Goal: Information Seeking & Learning: Check status

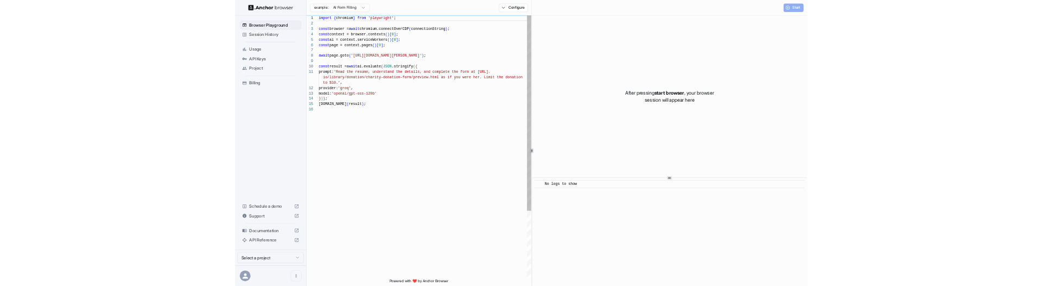
scroll to position [98, 0]
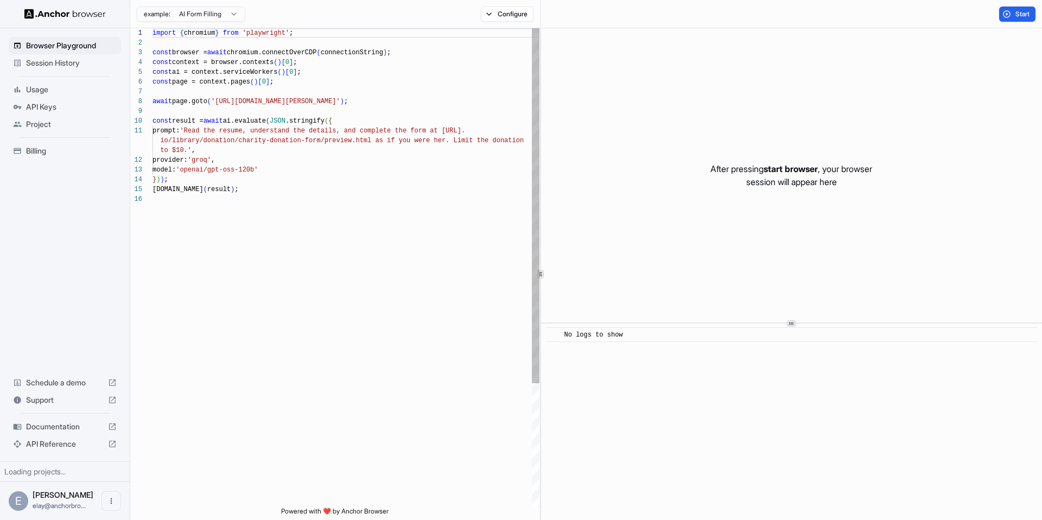
click at [91, 61] on span "Session History" at bounding box center [71, 63] width 91 height 11
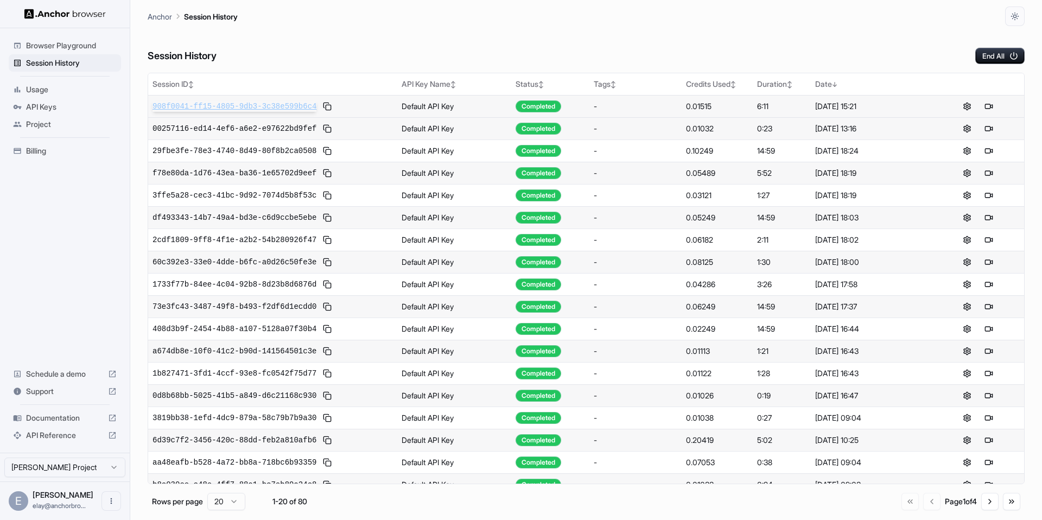
click at [261, 103] on span "908f0041-ff15-4805-9db3-3c38e599b6c4" at bounding box center [235, 106] width 164 height 11
click at [281, 145] on span "29fbe3fe-78e3-4740-8d49-80f8b2ca0508" at bounding box center [235, 150] width 164 height 11
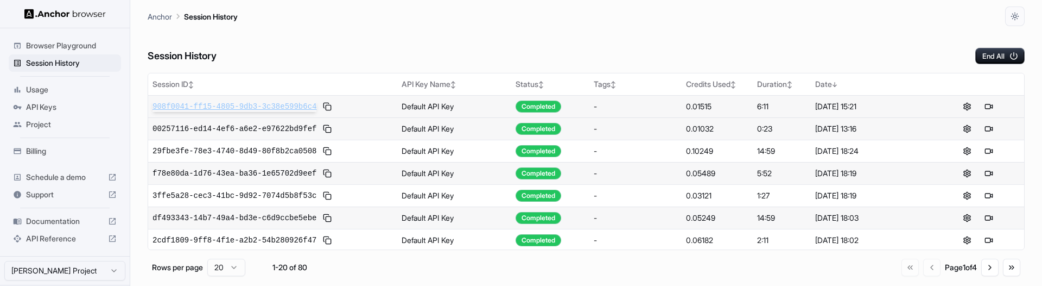
click at [229, 107] on span "908f0041-ff15-4805-9db3-3c38e599b6c4" at bounding box center [235, 106] width 164 height 11
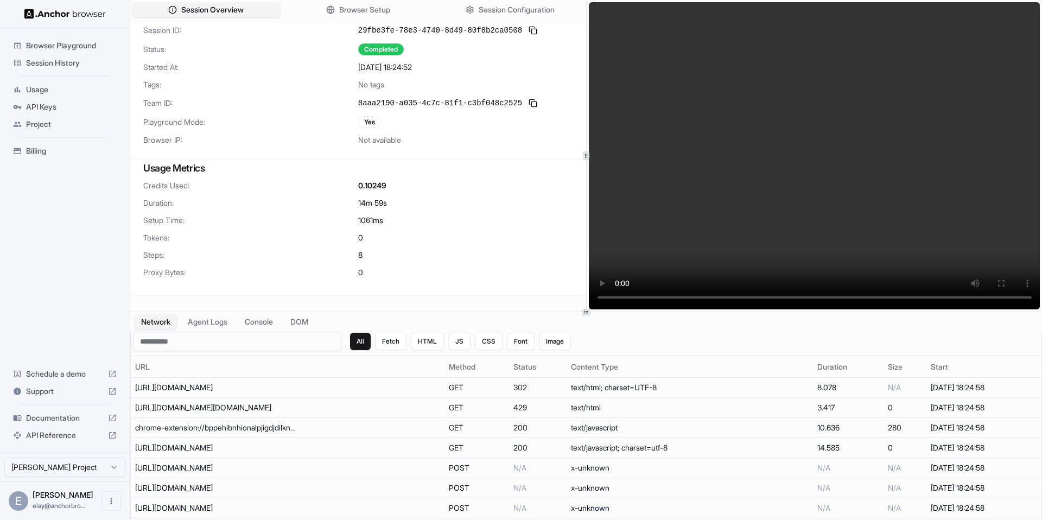
click at [472, 27] on span "29fbe3fe-78e3-4740-8d49-80f8b2ca0508" at bounding box center [440, 30] width 164 height 11
copy div "29fbe3fe-78e3-4740-8d49-80f8b2ca0508"
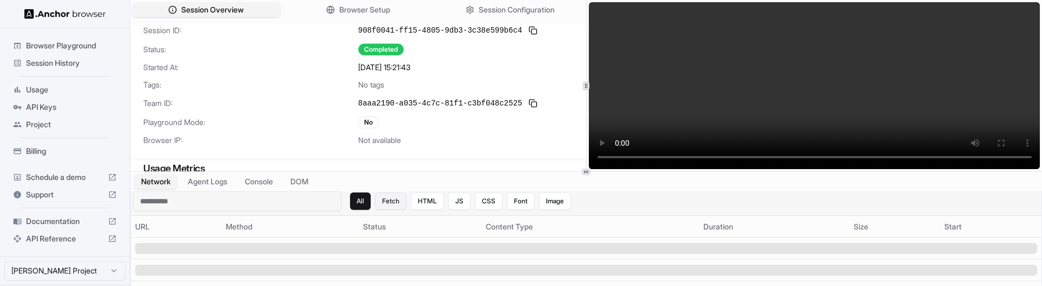
click at [397, 206] on button "Fetch" at bounding box center [390, 200] width 31 height 17
click at [428, 201] on button "HTML" at bounding box center [427, 200] width 33 height 17
click at [218, 181] on button "Agent Logs" at bounding box center [208, 182] width 54 height 16
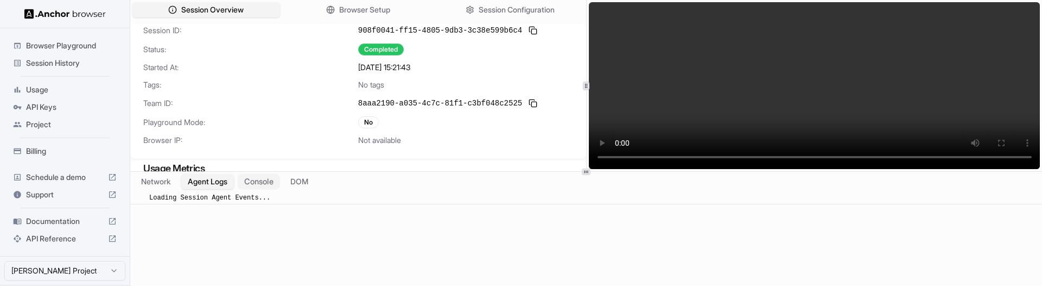
click at [252, 181] on button "Console" at bounding box center [259, 182] width 42 height 16
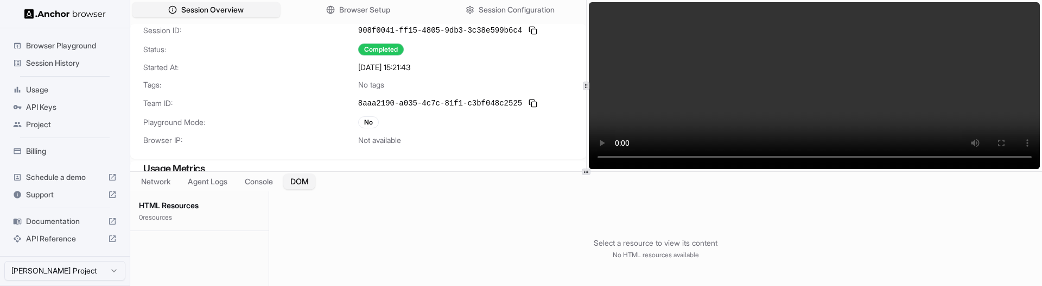
click at [315, 185] on button "DOM" at bounding box center [299, 182] width 32 height 16
click at [169, 180] on button "Network" at bounding box center [155, 182] width 43 height 16
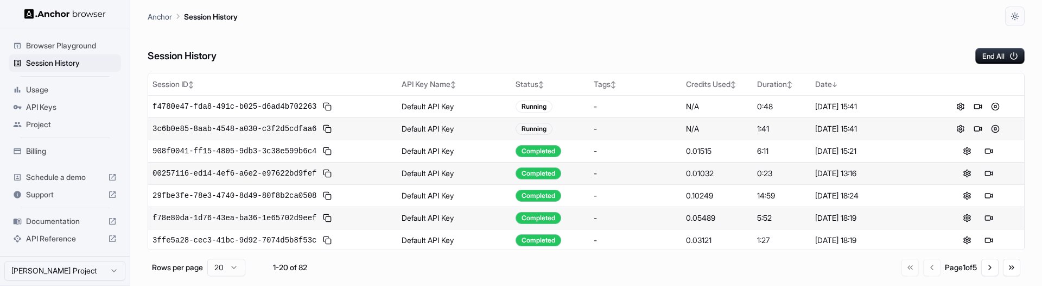
click at [460, 55] on div "Session History End All" at bounding box center [586, 45] width 877 height 38
click at [998, 54] on button "End All" at bounding box center [1000, 56] width 49 height 16
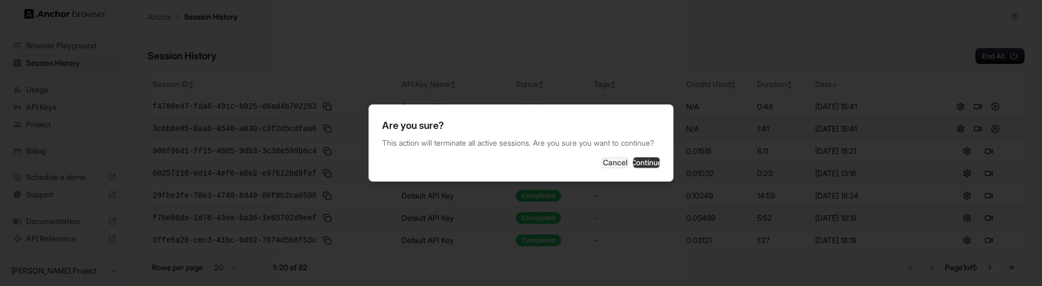
click at [633, 162] on button "Continue" at bounding box center [646, 162] width 27 height 11
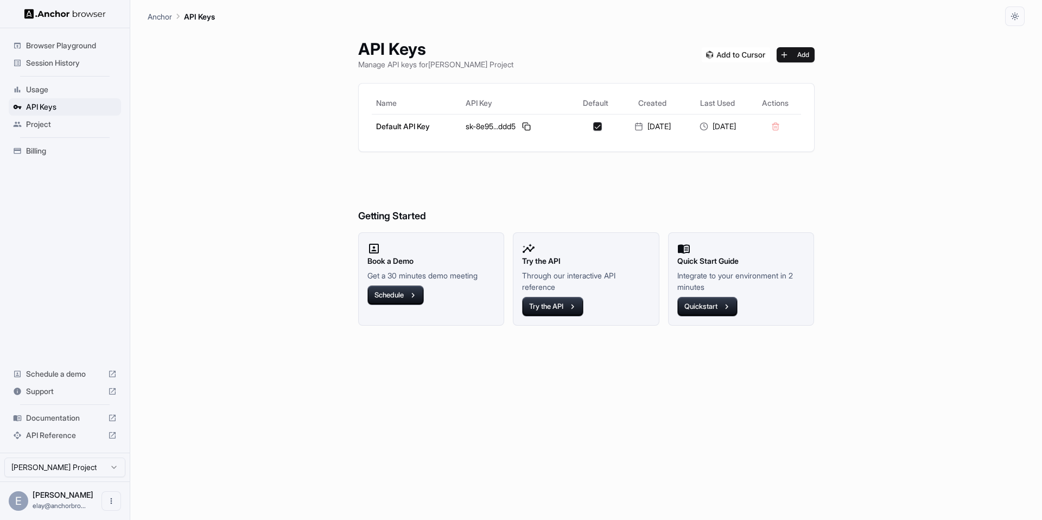
click at [72, 60] on span "Session History" at bounding box center [71, 63] width 91 height 11
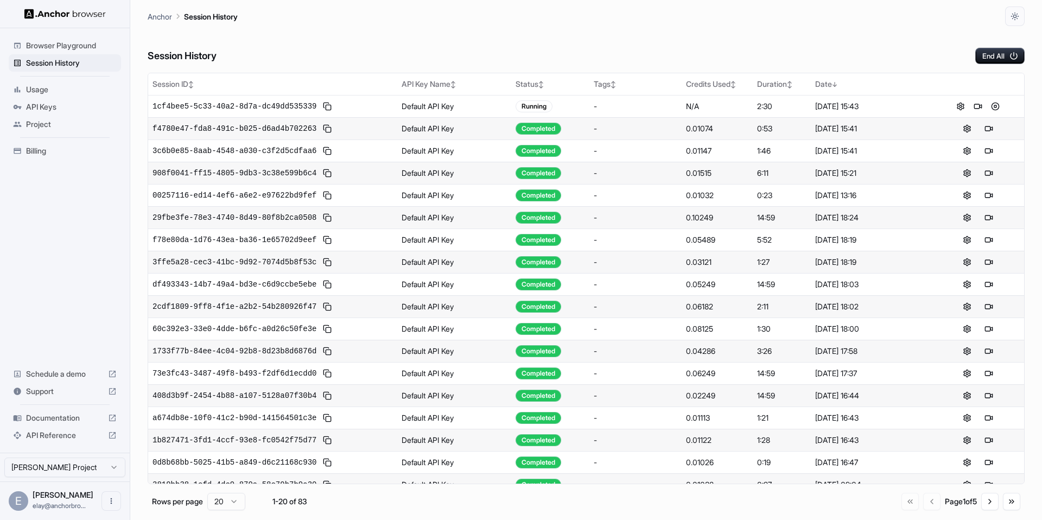
click at [888, 23] on div "Anchor Session History" at bounding box center [586, 13] width 877 height 26
click at [986, 54] on button "End All" at bounding box center [1000, 56] width 49 height 16
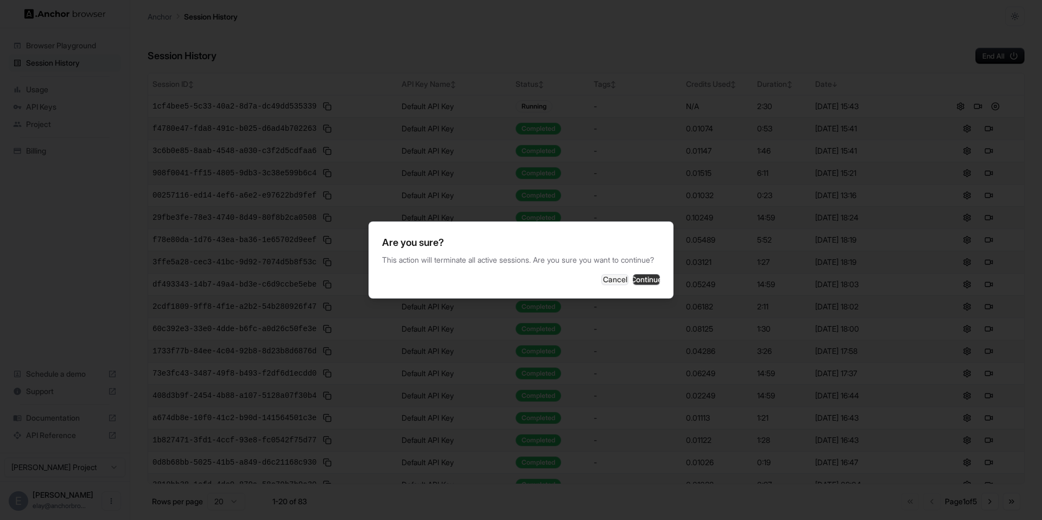
click at [637, 283] on button "Continue" at bounding box center [646, 279] width 27 height 11
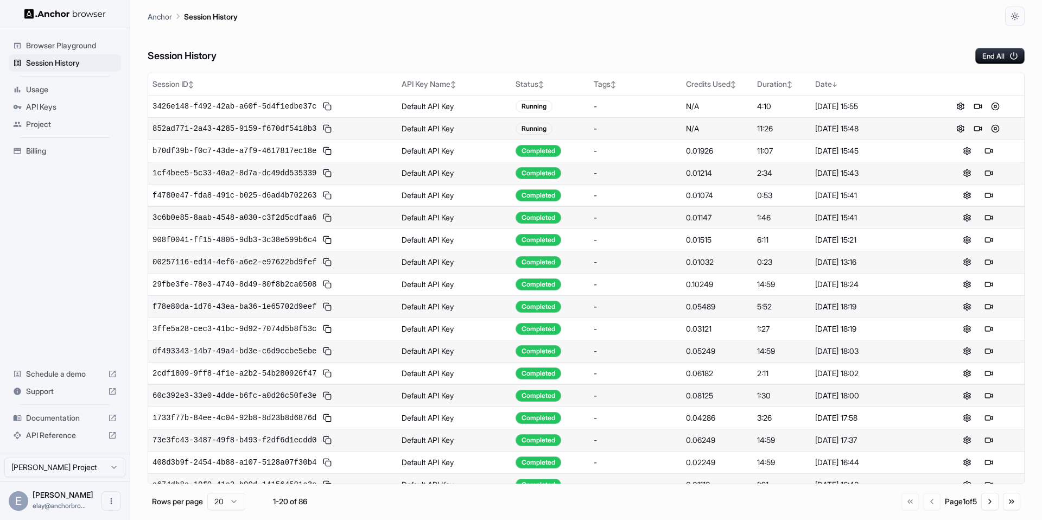
scroll to position [56, 0]
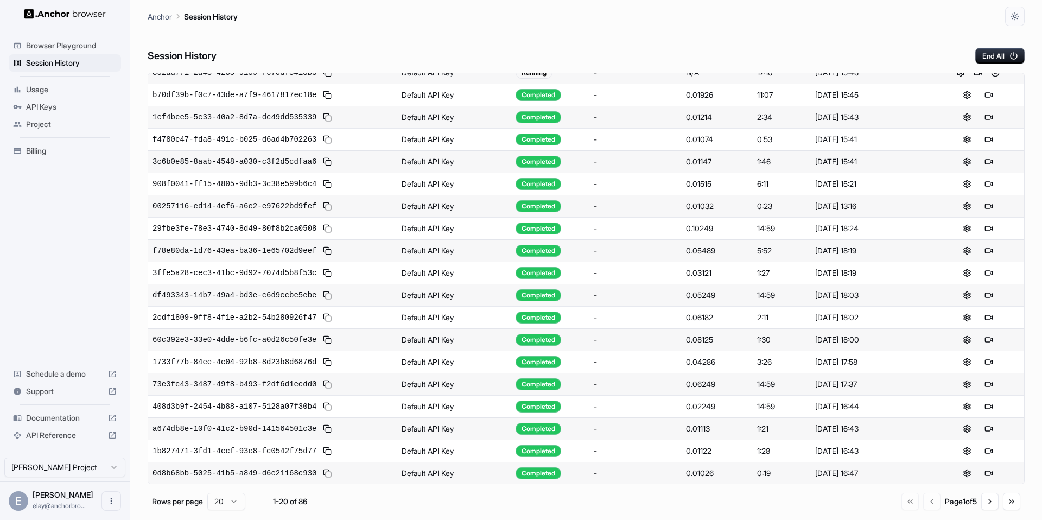
click at [72, 111] on span "API Keys" at bounding box center [71, 107] width 91 height 11
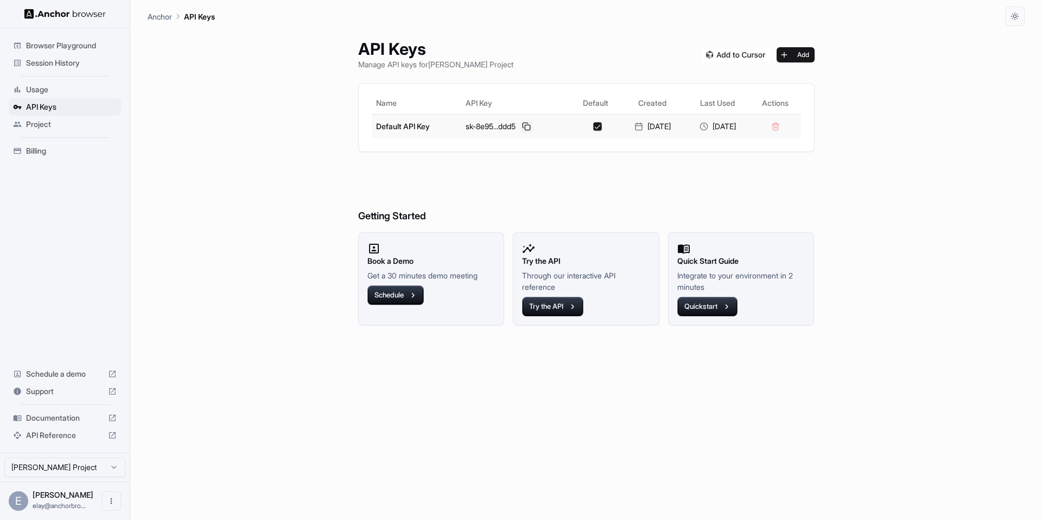
click at [525, 127] on button at bounding box center [526, 126] width 13 height 13
click at [94, 63] on span "Session History" at bounding box center [71, 63] width 91 height 11
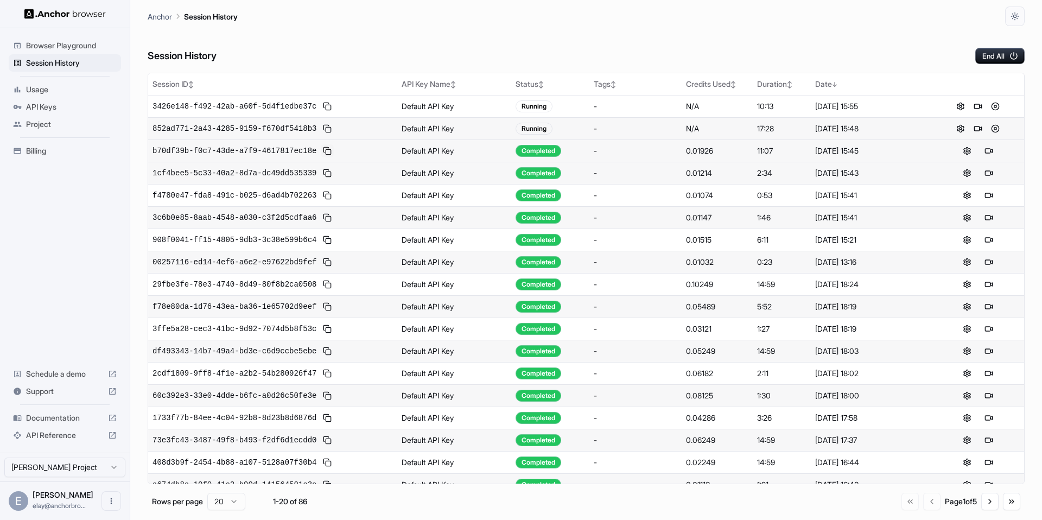
click at [331, 150] on button at bounding box center [327, 150] width 13 height 13
click at [764, 55] on div "Session History End All" at bounding box center [586, 45] width 877 height 38
click at [988, 103] on button at bounding box center [989, 106] width 13 height 13
click at [295, 97] on td "3426e148-f492-42ab-a60f-5d4f1edbe37c" at bounding box center [272, 106] width 249 height 22
click at [293, 103] on span "3426e148-f492-42ab-a60f-5d4f1edbe37c" at bounding box center [235, 106] width 164 height 11
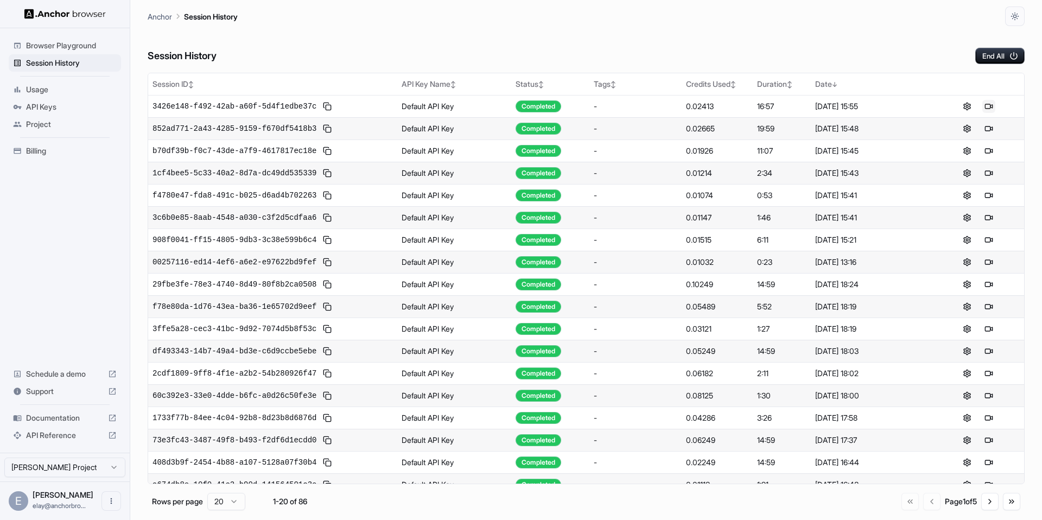
click at [983, 106] on button at bounding box center [989, 106] width 13 height 13
drag, startPoint x: 182, startPoint y: 37, endPoint x: 278, endPoint y: 0, distance: 102.6
click at [293, 125] on span "852ad771-2a43-4285-9159-f670df5418b3" at bounding box center [235, 128] width 164 height 11
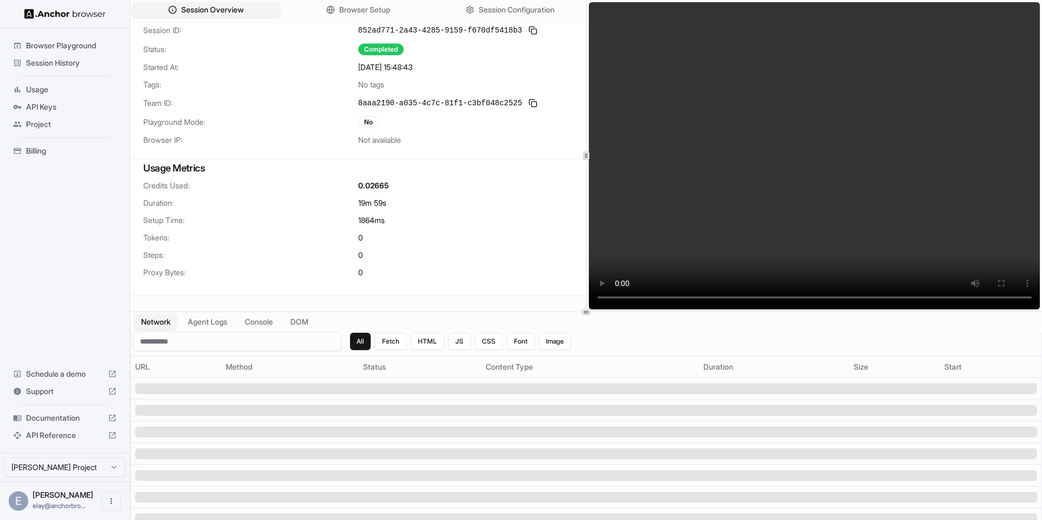
click at [46, 70] on div "Session History" at bounding box center [65, 62] width 112 height 17
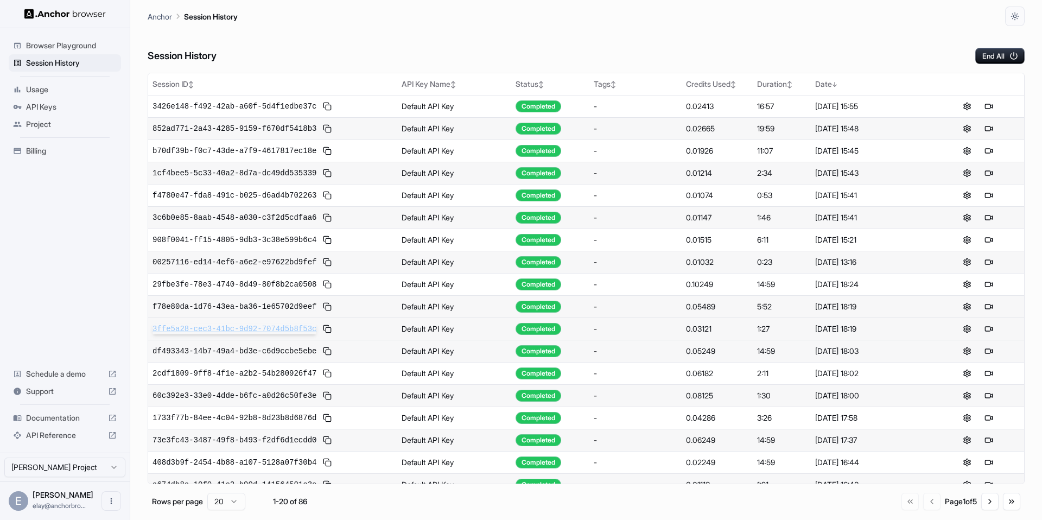
scroll to position [56, 0]
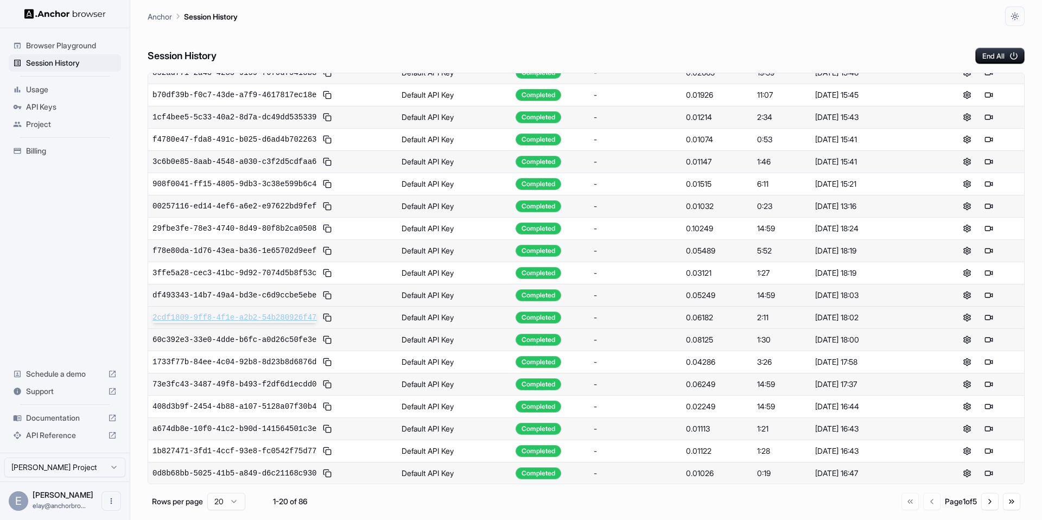
click at [259, 314] on span "2cdf1809-9ff8-4f1e-a2b2-54b280926f47" at bounding box center [235, 317] width 164 height 11
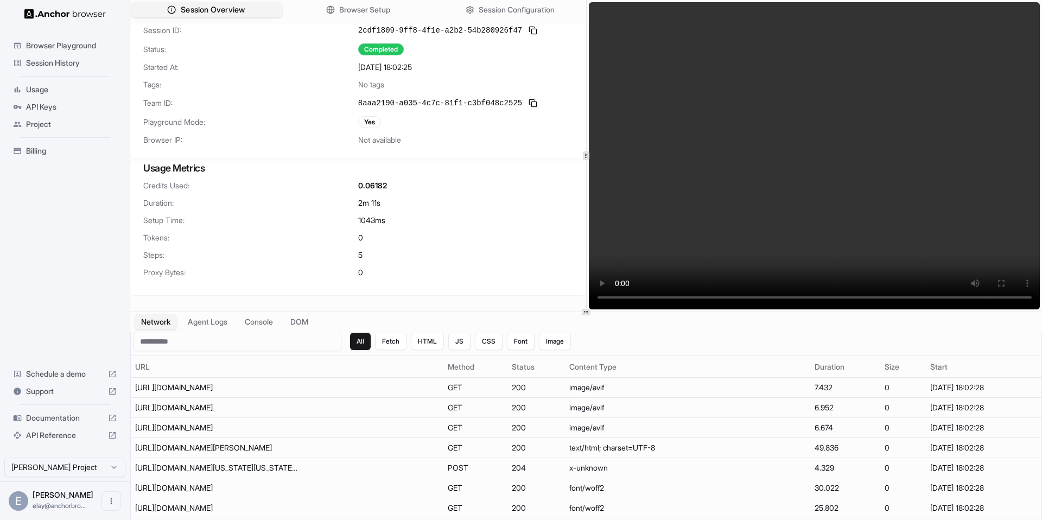
click at [210, 6] on span "Session Overview" at bounding box center [213, 9] width 64 height 11
click at [68, 42] on span "Browser Playground" at bounding box center [71, 45] width 91 height 11
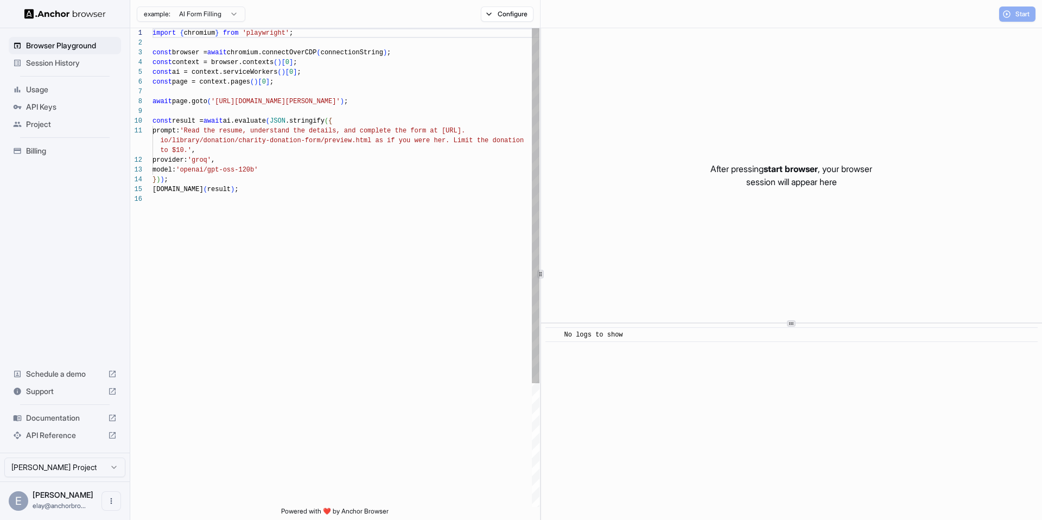
scroll to position [98, 0]
click at [1023, 17] on span "Start" at bounding box center [1023, 14] width 15 height 9
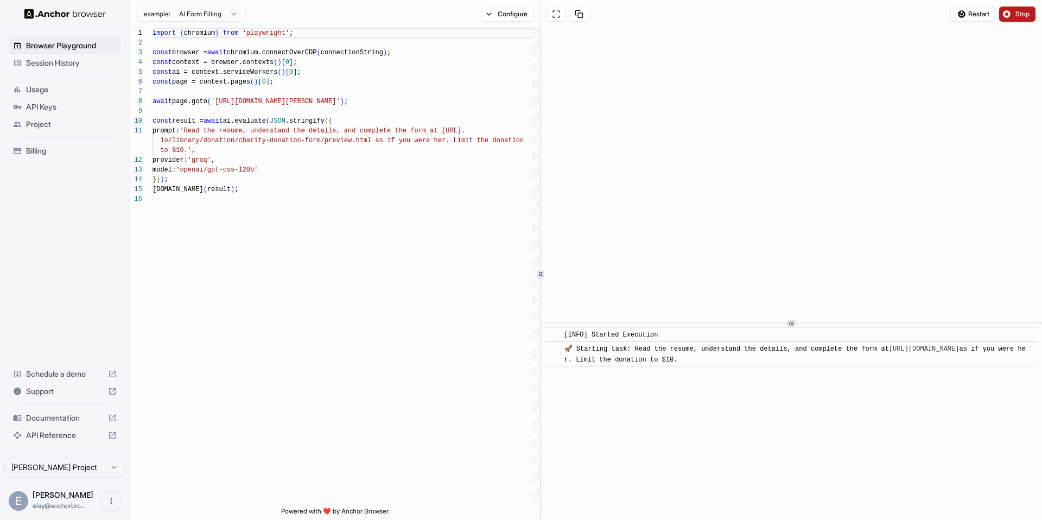
click at [1023, 11] on span "Stop" at bounding box center [1023, 14] width 15 height 9
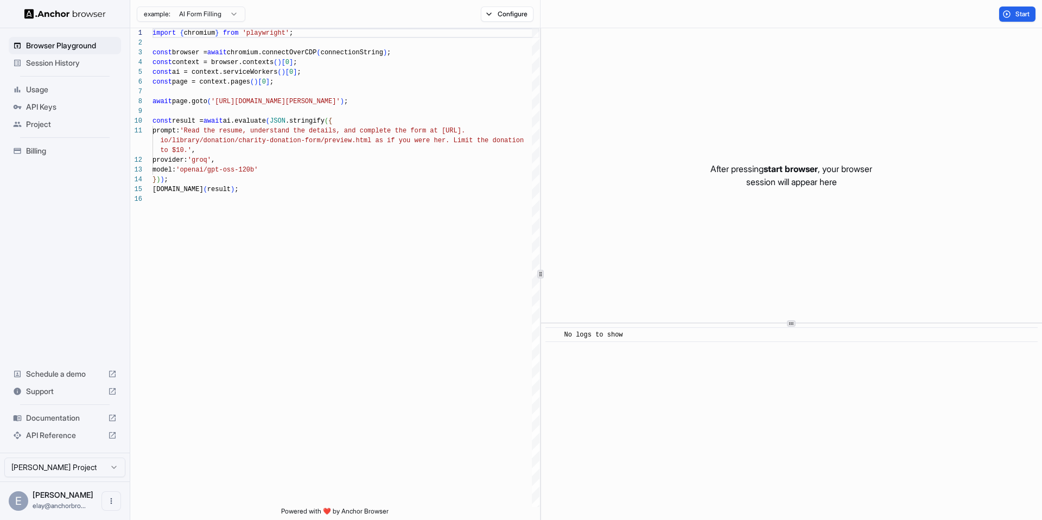
click at [28, 62] on span "Session History" at bounding box center [71, 63] width 91 height 11
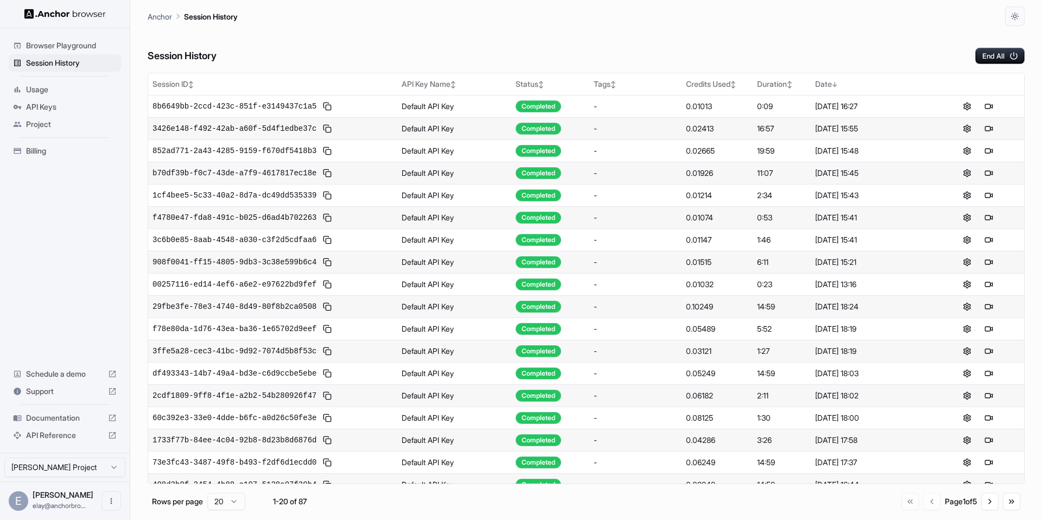
click at [406, 25] on div "Anchor Session History" at bounding box center [586, 13] width 877 height 26
click at [284, 105] on span "8b6649bb-2ccd-423c-851f-e3149437c1a5" at bounding box center [235, 106] width 164 height 11
